Goal: Navigation & Orientation: Go to known website

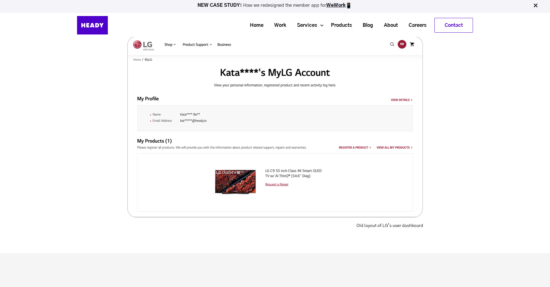
scroll to position [1414, 0]
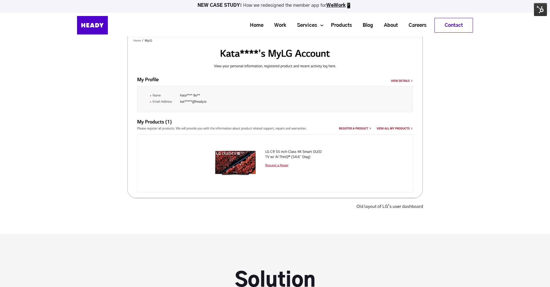
scroll to position [1648, 0]
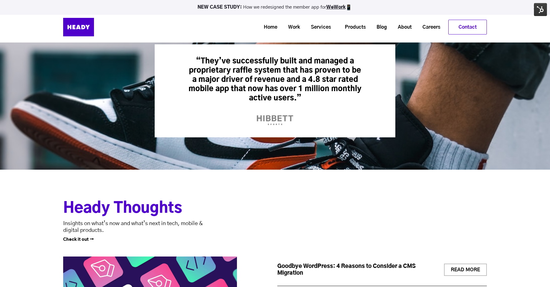
scroll to position [1959, 0]
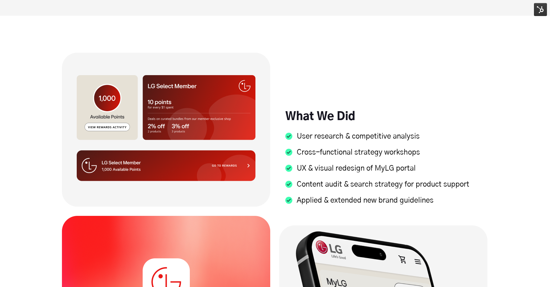
scroll to position [618, 0]
